Goal: Find specific page/section: Find specific page/section

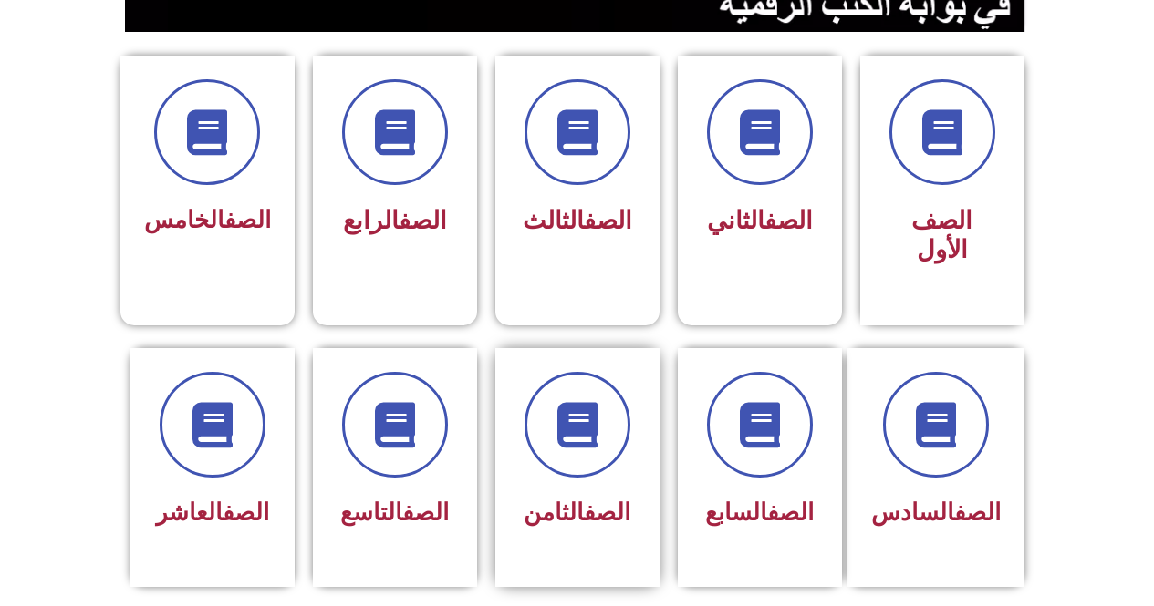
scroll to position [547, 0]
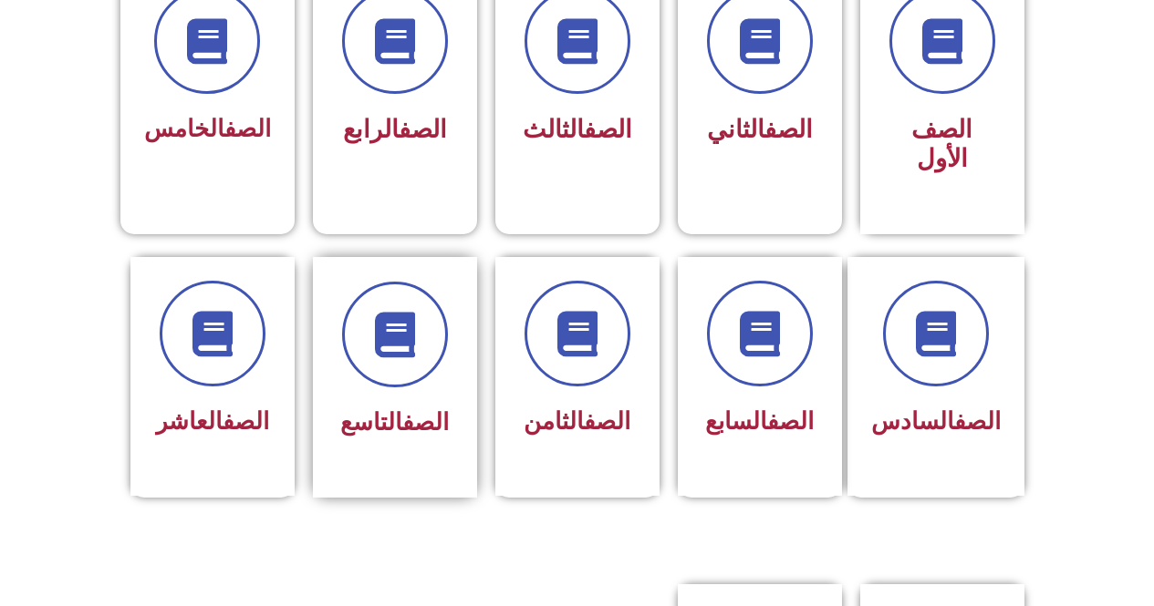
click at [431, 366] on div "الصف التاسع" at bounding box center [394, 364] width 115 height 164
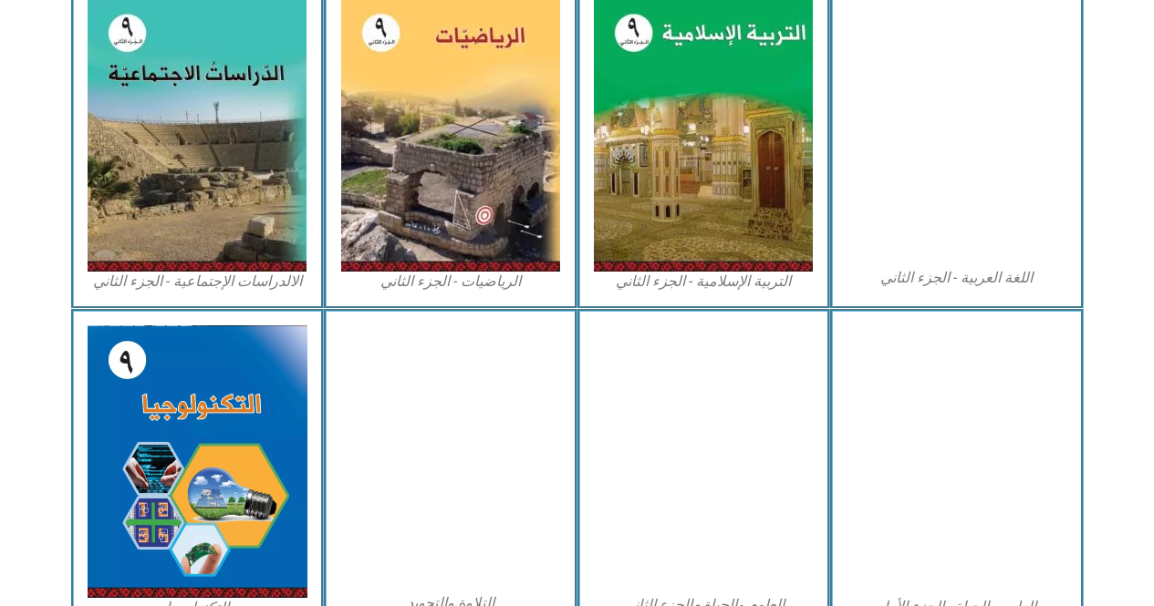
scroll to position [1003, 0]
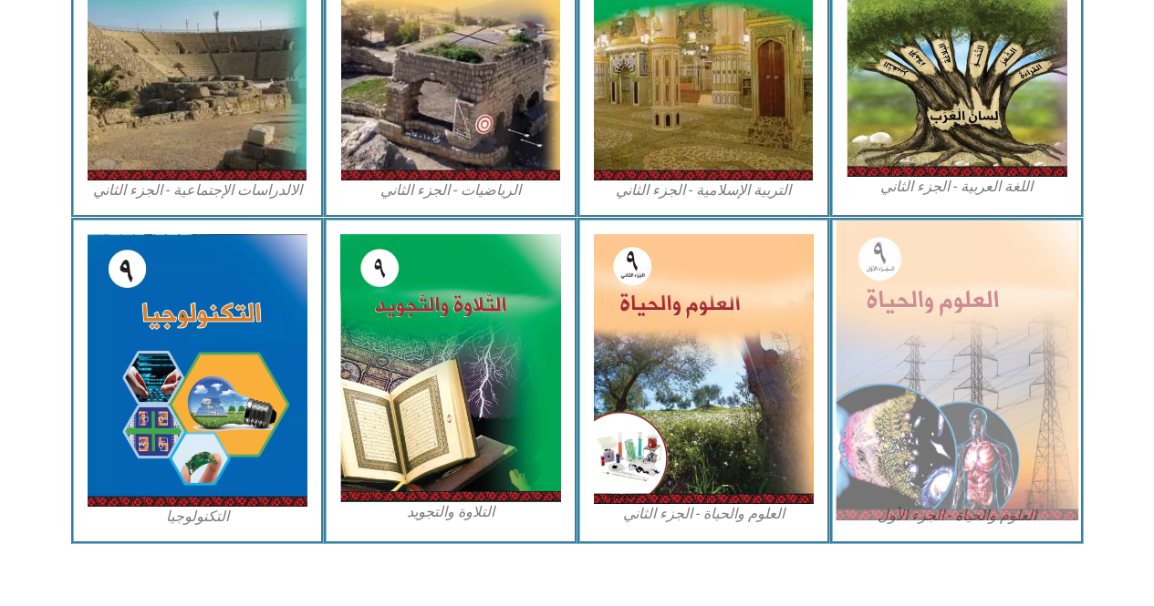
click at [1009, 380] on img at bounding box center [956, 371] width 243 height 300
